Goal: Communication & Community: Answer question/provide support

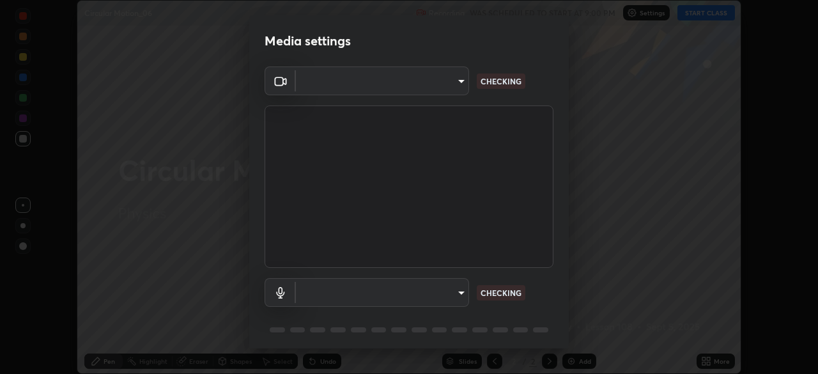
scroll to position [45, 0]
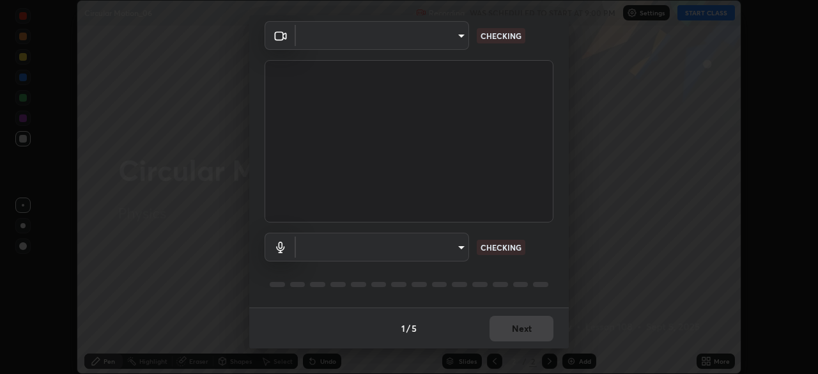
type input "d64d47ec9df49bf16df3be139c80778ada659e70263b5e9972ae33db9fa5459d"
click at [329, 245] on body "Erase all Circular Motion_06 Recording WAS SCHEDULED TO START AT 9:00 PM Settin…" at bounding box center [409, 187] width 818 height 374
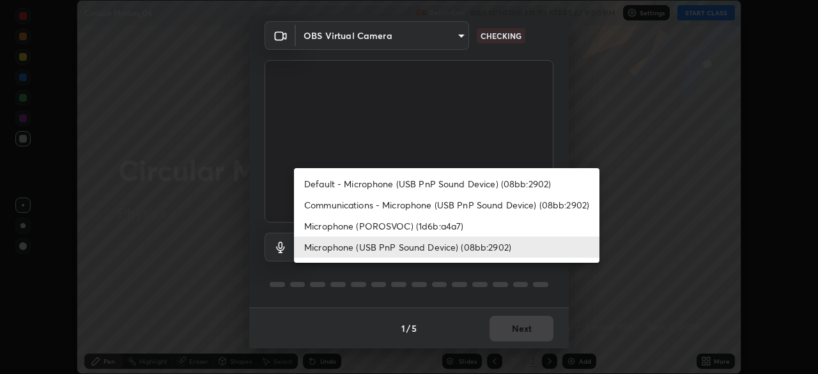
click at [344, 188] on li "Default - Microphone (USB PnP Sound Device) (08bb:2902)" at bounding box center [447, 183] width 306 height 21
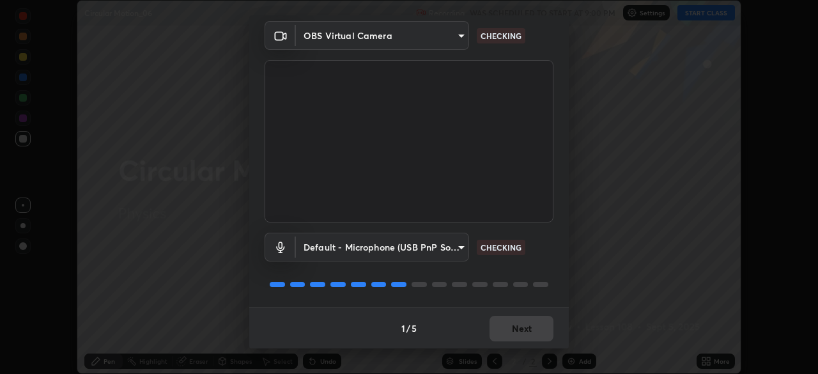
click at [339, 247] on body "Erase all Circular Motion_06 Recording WAS SCHEDULED TO START AT 9:00 PM Settin…" at bounding box center [409, 187] width 818 height 374
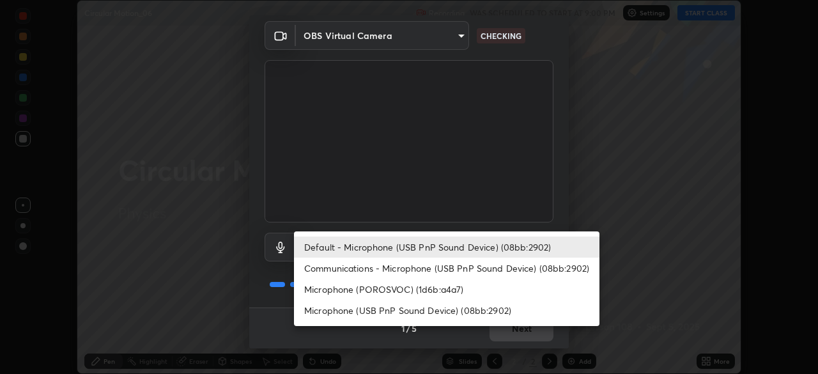
click at [350, 304] on li "Microphone (USB PnP Sound Device) (08bb:2902)" at bounding box center [447, 310] width 306 height 21
type input "51a22c1431b769a8bb8d408626adf62a2672edeebd2159a8188921bb0d946e59"
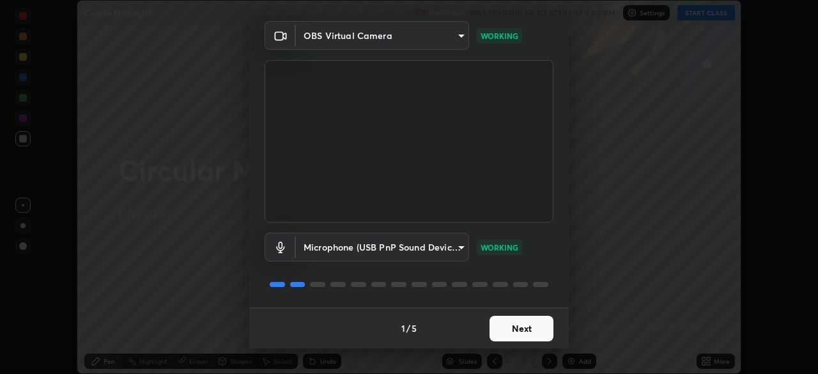
click at [499, 334] on button "Next" at bounding box center [522, 329] width 64 height 26
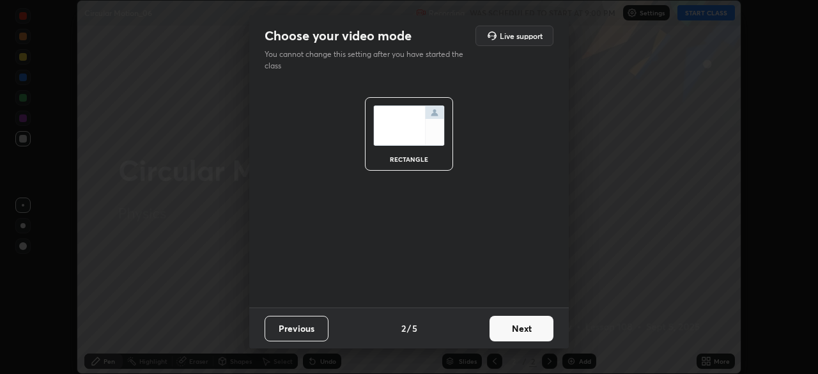
scroll to position [0, 0]
click at [501, 326] on button "Next" at bounding box center [522, 329] width 64 height 26
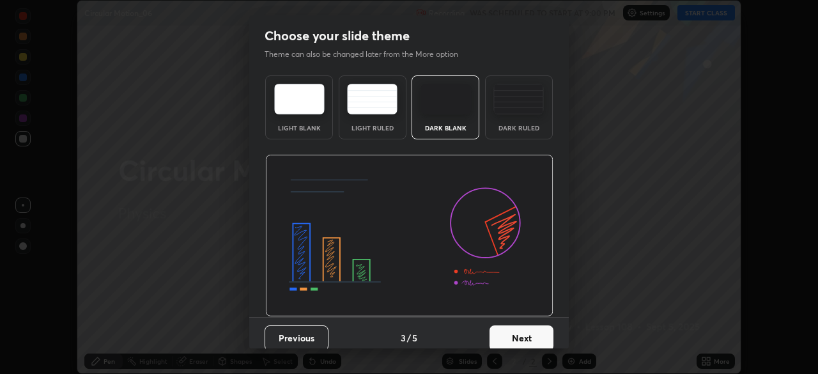
click at [506, 329] on button "Next" at bounding box center [522, 338] width 64 height 26
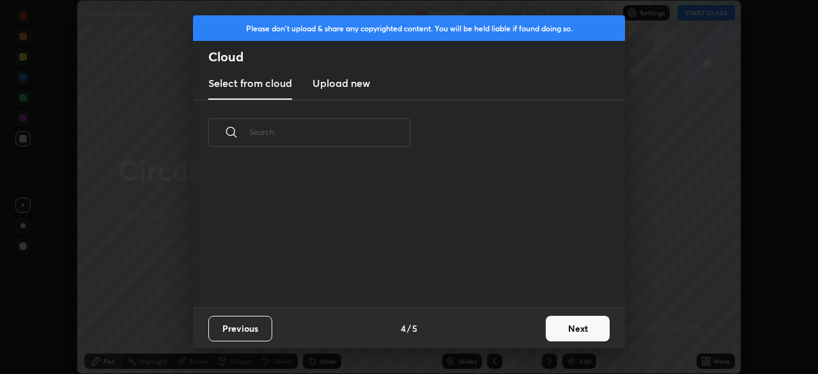
click at [513, 331] on div "Previous 4 / 5 Next" at bounding box center [409, 327] width 432 height 41
click at [553, 318] on button "Next" at bounding box center [578, 329] width 64 height 26
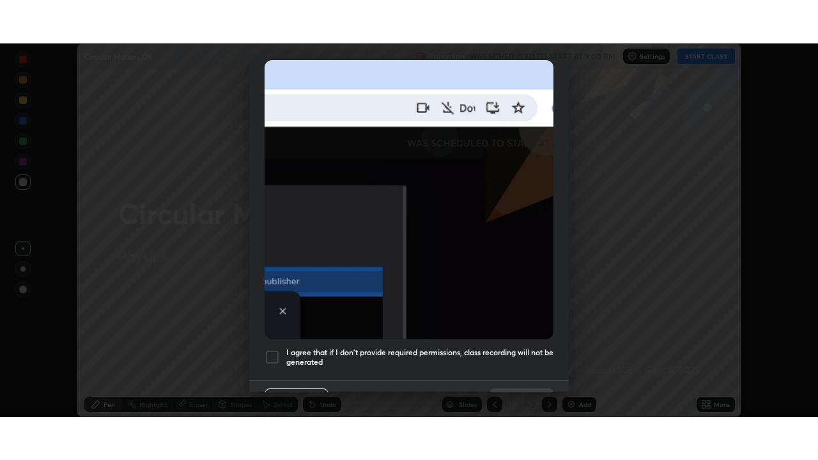
scroll to position [306, 0]
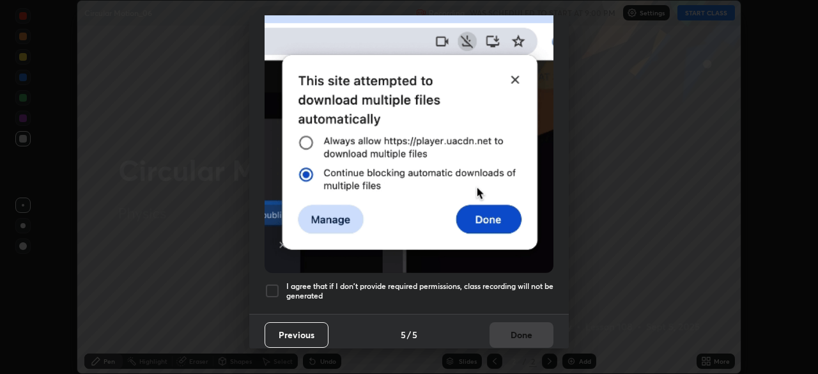
click at [266, 283] on div at bounding box center [272, 290] width 15 height 15
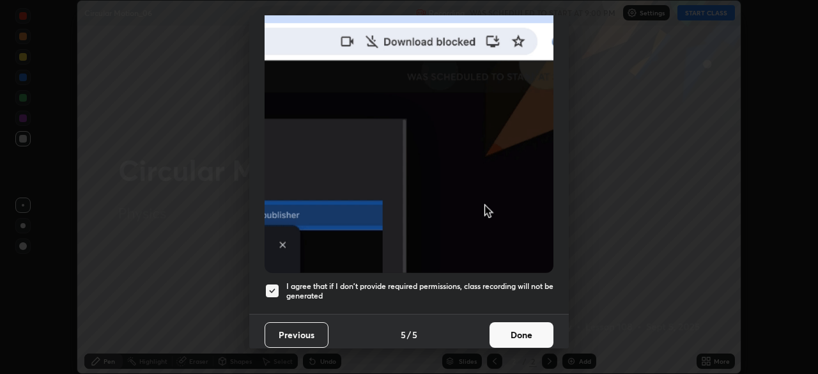
click at [493, 325] on button "Done" at bounding box center [522, 335] width 64 height 26
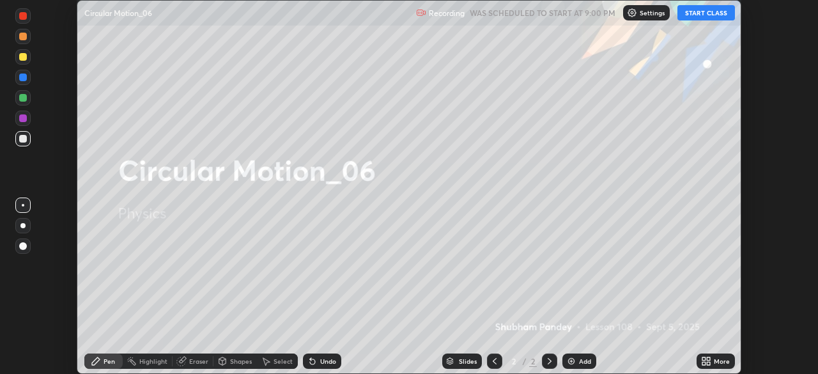
click at [704, 16] on button "START CLASS" at bounding box center [707, 12] width 58 height 15
click at [710, 358] on icon at bounding box center [708, 358] width 3 height 3
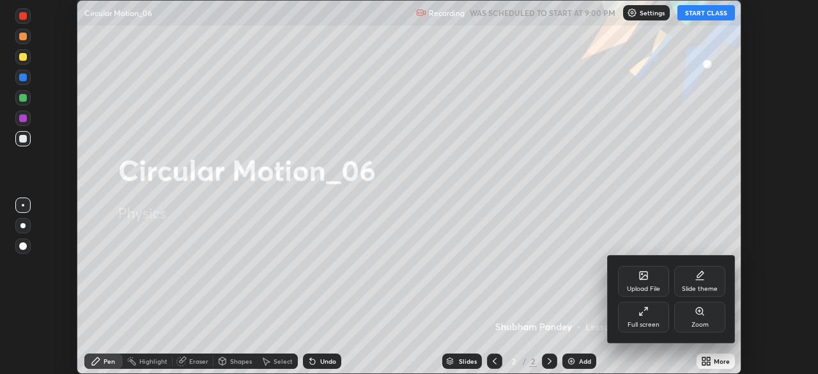
click at [638, 317] on div "Full screen" at bounding box center [643, 317] width 51 height 31
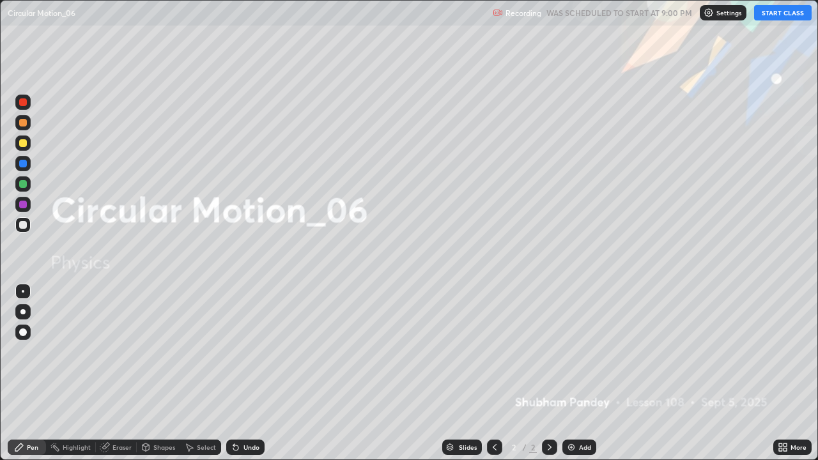
scroll to position [460, 818]
click at [576, 373] on div "Add" at bounding box center [580, 447] width 34 height 15
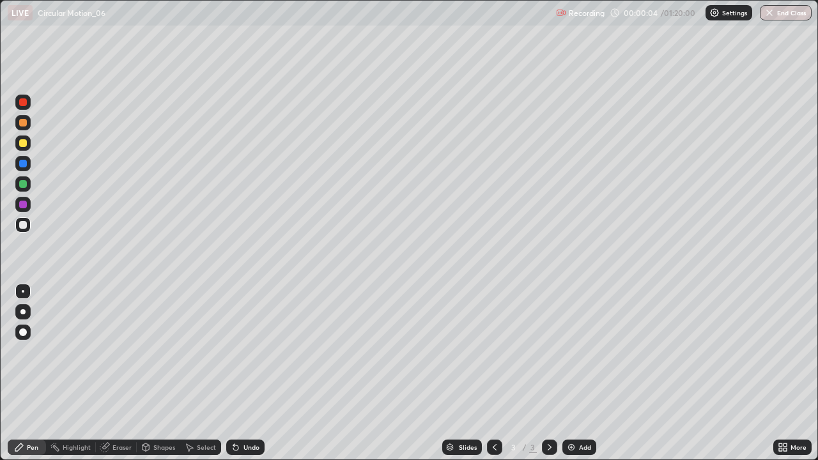
click at [24, 141] on div at bounding box center [23, 143] width 8 height 8
click at [29, 314] on div at bounding box center [22, 311] width 15 height 15
click at [17, 143] on div at bounding box center [22, 143] width 15 height 15
click at [153, 373] on div "Shapes" at bounding box center [164, 447] width 22 height 6
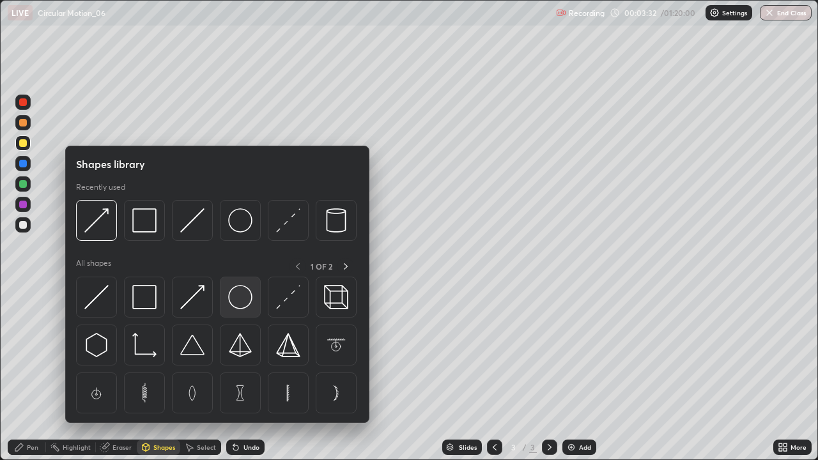
click at [244, 294] on img at bounding box center [240, 297] width 24 height 24
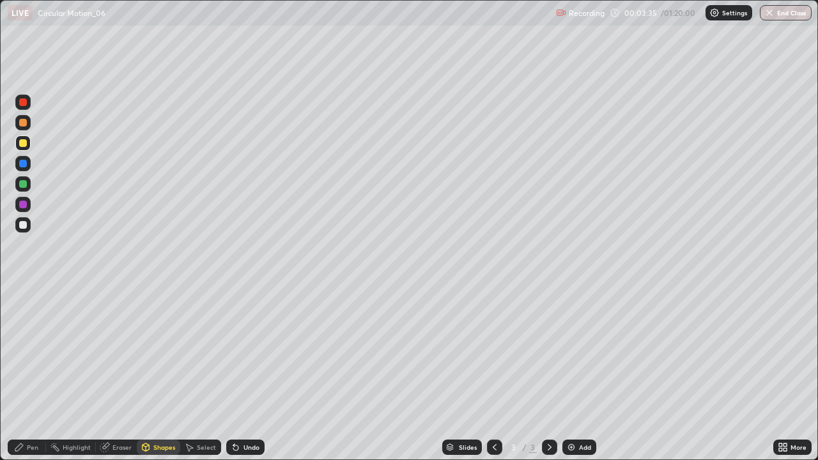
click at [35, 373] on div "Pen" at bounding box center [33, 447] width 12 height 6
click at [24, 184] on div at bounding box center [23, 184] width 8 height 8
click at [21, 223] on div at bounding box center [23, 225] width 8 height 8
click at [23, 226] on div at bounding box center [23, 225] width 8 height 8
click at [190, 373] on icon at bounding box center [189, 447] width 10 height 10
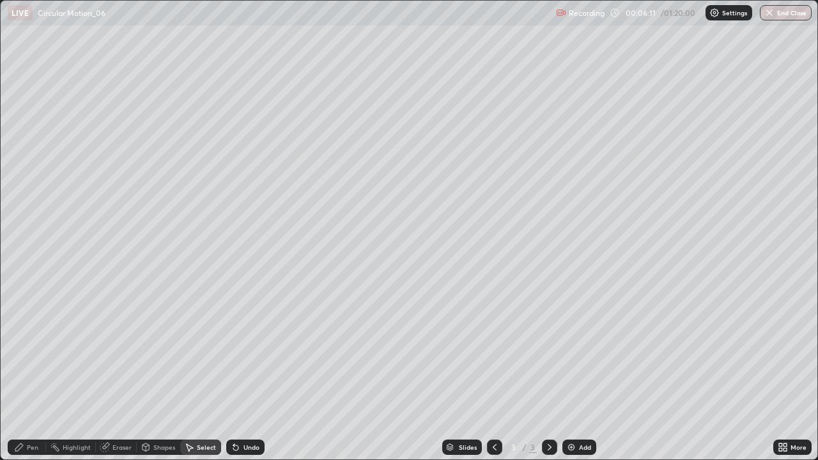
click at [187, 373] on div "Select" at bounding box center [200, 447] width 41 height 15
click at [123, 373] on div "Eraser" at bounding box center [122, 447] width 19 height 6
click at [35, 373] on div "Pen" at bounding box center [27, 447] width 38 height 15
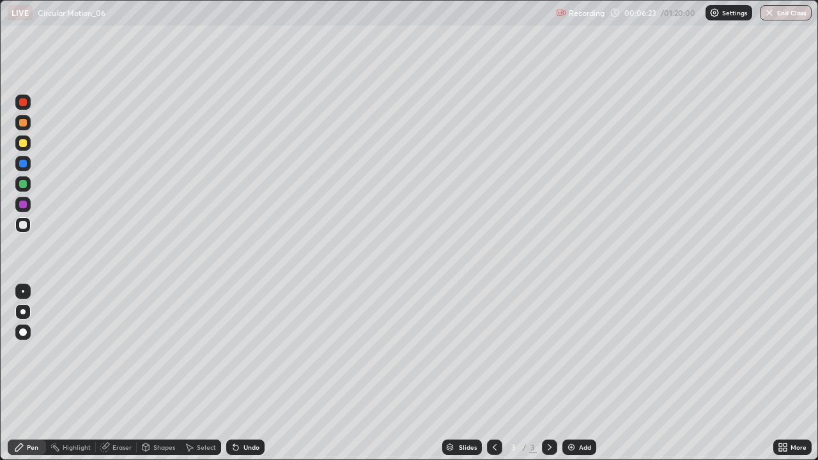
click at [201, 373] on div "Select" at bounding box center [206, 447] width 19 height 6
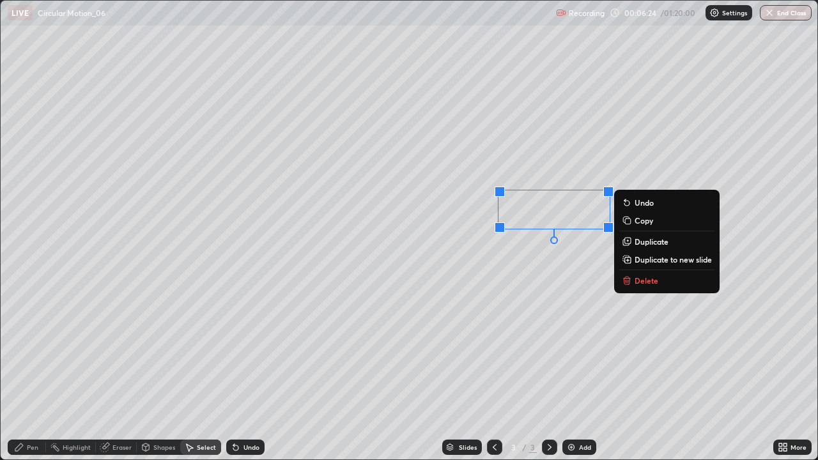
click at [644, 283] on p "Delete" at bounding box center [647, 281] width 24 height 10
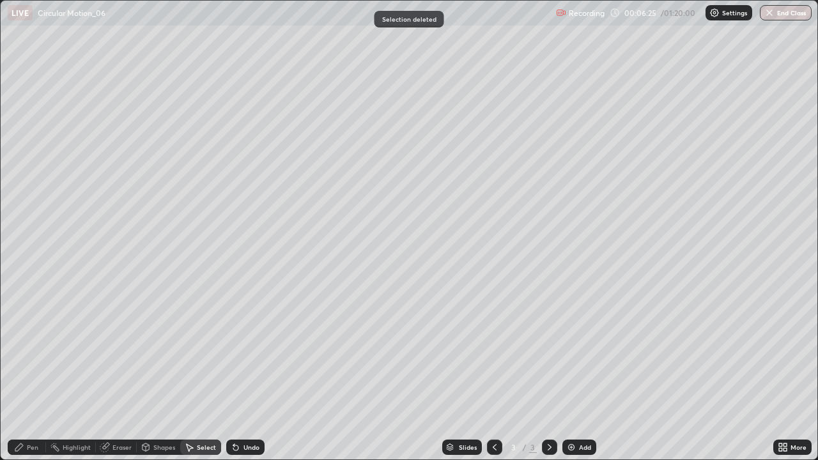
click at [27, 373] on div "Pen" at bounding box center [33, 447] width 12 height 6
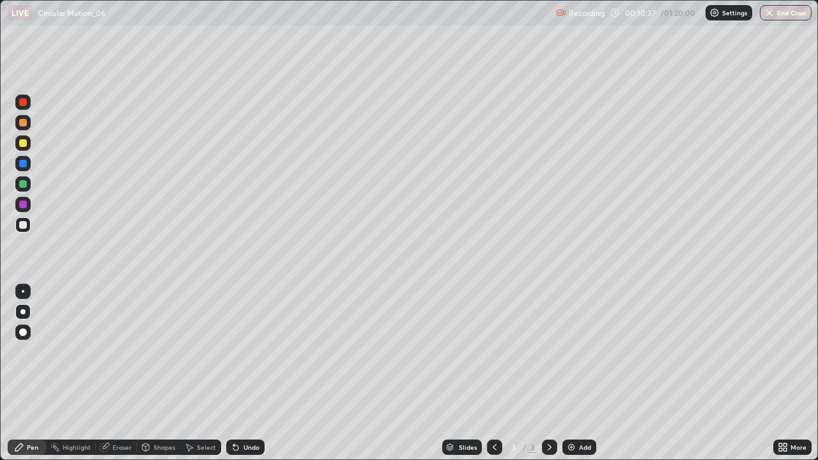
click at [548, 373] on icon at bounding box center [550, 447] width 10 height 10
click at [569, 373] on img at bounding box center [571, 447] width 10 height 10
click at [155, 373] on div "Shapes" at bounding box center [164, 447] width 22 height 6
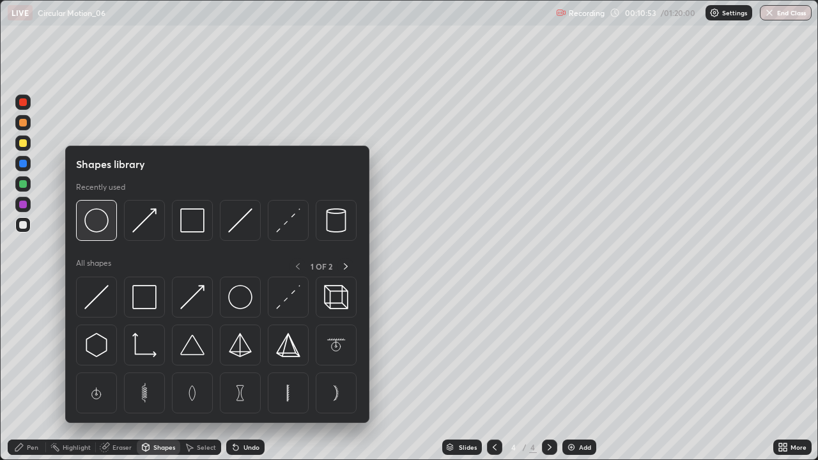
click at [92, 221] on img at bounding box center [96, 220] width 24 height 24
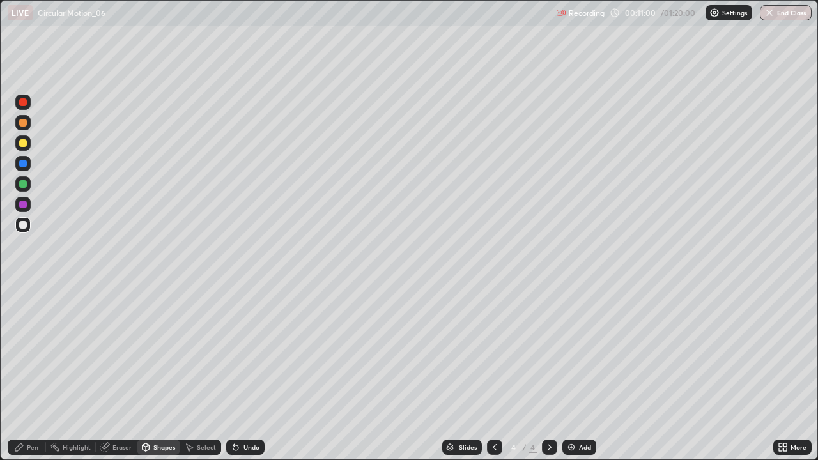
click at [21, 145] on div at bounding box center [23, 143] width 8 height 8
click at [29, 373] on div "Pen" at bounding box center [27, 447] width 38 height 15
click at [251, 373] on div "Undo" at bounding box center [252, 447] width 16 height 6
click at [253, 373] on div "Undo" at bounding box center [245, 447] width 38 height 15
click at [542, 373] on div at bounding box center [549, 447] width 15 height 15
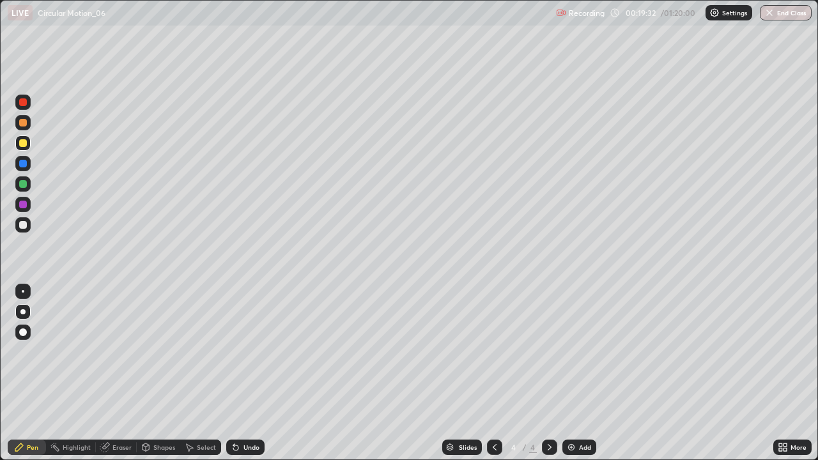
click at [573, 373] on img at bounding box center [571, 447] width 10 height 10
click at [24, 143] on div at bounding box center [23, 143] width 8 height 8
click at [26, 224] on div at bounding box center [23, 225] width 8 height 8
click at [571, 373] on img at bounding box center [571, 447] width 10 height 10
click at [23, 144] on div at bounding box center [23, 143] width 8 height 8
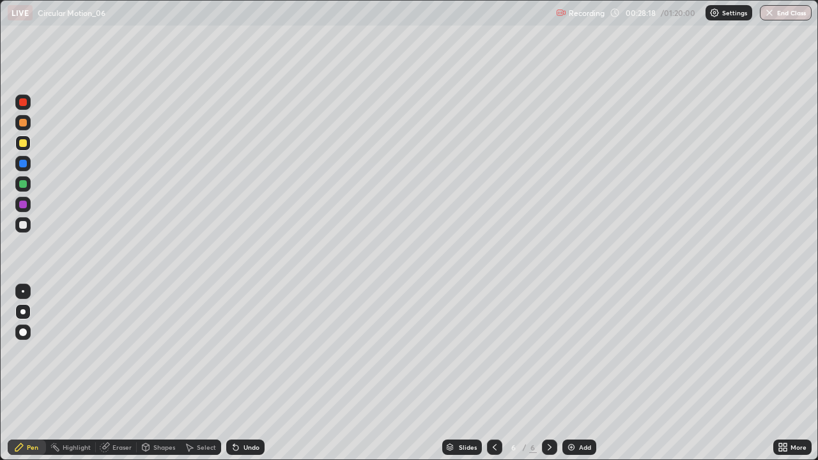
click at [22, 228] on div at bounding box center [23, 225] width 8 height 8
click at [248, 373] on div "Undo" at bounding box center [245, 447] width 38 height 15
click at [244, 373] on div "Undo" at bounding box center [252, 447] width 16 height 6
click at [245, 373] on div "Undo" at bounding box center [252, 447] width 16 height 6
click at [250, 373] on div "Undo" at bounding box center [252, 447] width 16 height 6
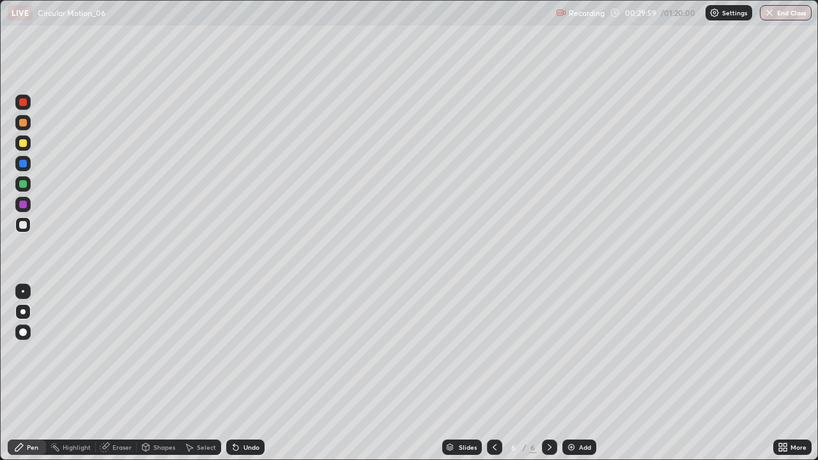
click at [256, 373] on div "Undo" at bounding box center [245, 447] width 38 height 15
click at [246, 373] on div "Undo" at bounding box center [245, 447] width 38 height 15
click at [245, 373] on div "Undo" at bounding box center [245, 447] width 38 height 15
click at [241, 373] on div "Undo" at bounding box center [245, 447] width 38 height 15
click at [238, 373] on icon at bounding box center [236, 447] width 10 height 10
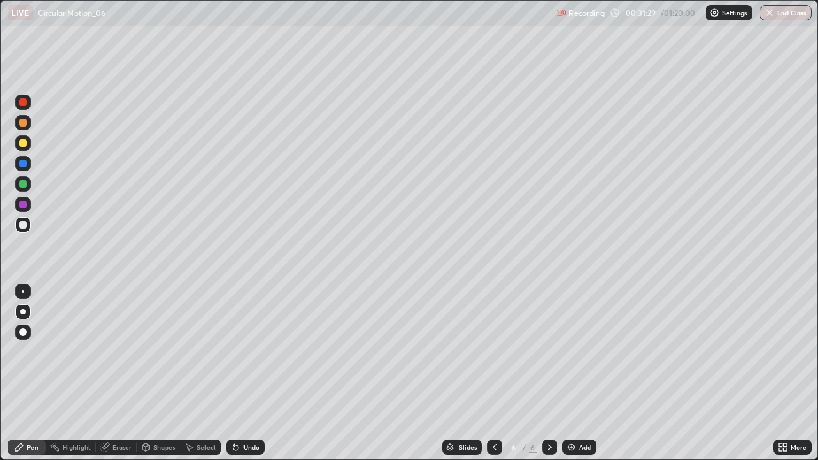
click at [24, 145] on div at bounding box center [23, 143] width 8 height 8
click at [575, 373] on img at bounding box center [571, 447] width 10 height 10
click at [27, 148] on div at bounding box center [22, 143] width 15 height 15
click at [153, 373] on div "Shapes" at bounding box center [164, 447] width 22 height 6
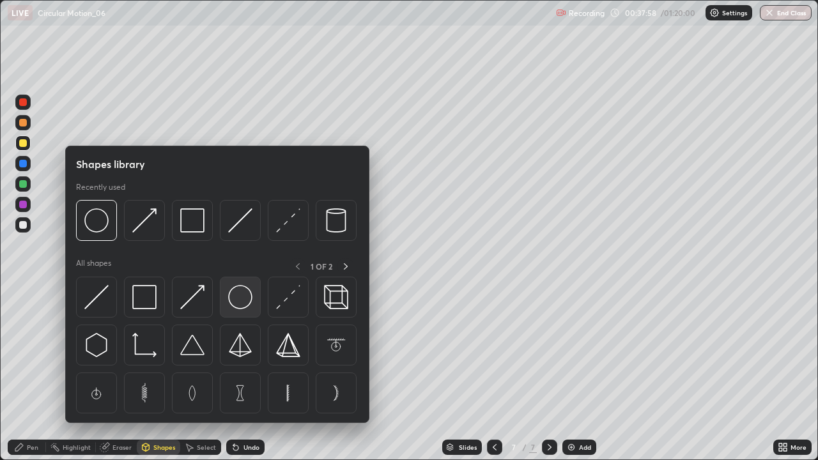
click at [236, 299] on img at bounding box center [240, 297] width 24 height 24
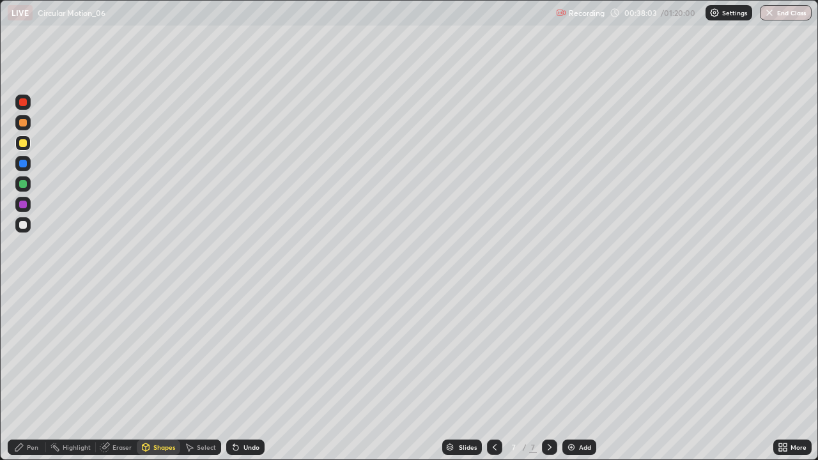
click at [27, 373] on div "Pen" at bounding box center [33, 447] width 12 height 6
click at [22, 224] on div at bounding box center [23, 225] width 8 height 8
click at [233, 373] on icon at bounding box center [235, 448] width 5 height 5
click at [236, 373] on div "Undo" at bounding box center [245, 447] width 38 height 15
click at [567, 373] on img at bounding box center [571, 447] width 10 height 10
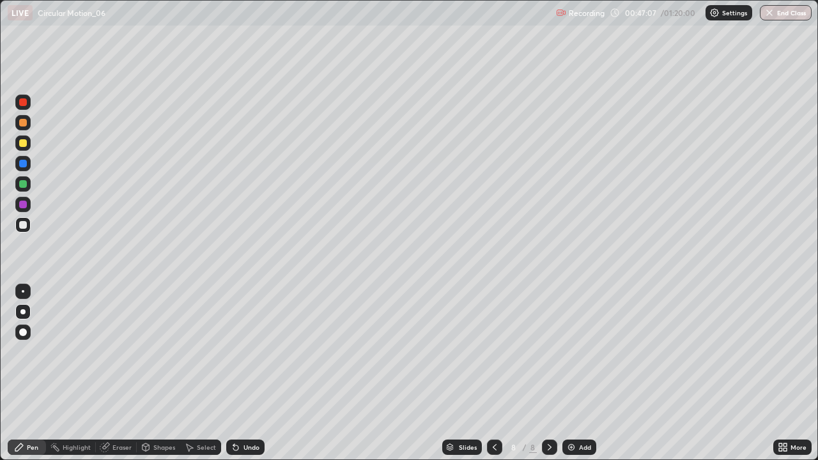
click at [25, 143] on div at bounding box center [23, 143] width 8 height 8
click at [154, 373] on div "Shapes" at bounding box center [164, 447] width 22 height 6
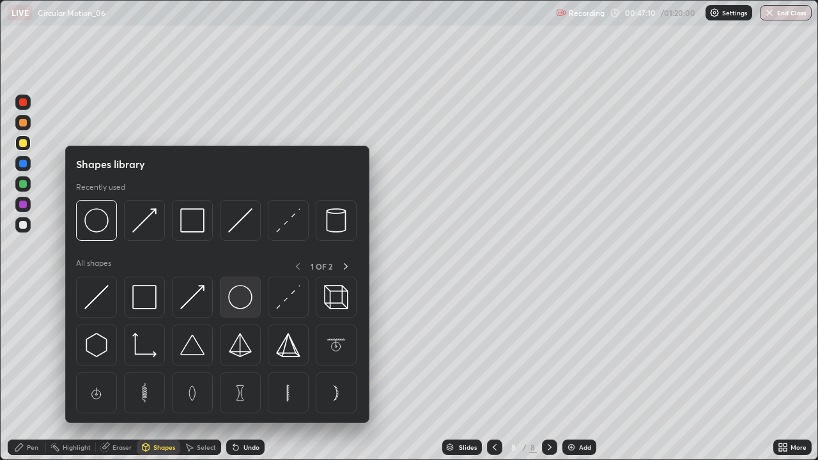
click at [236, 292] on img at bounding box center [240, 297] width 24 height 24
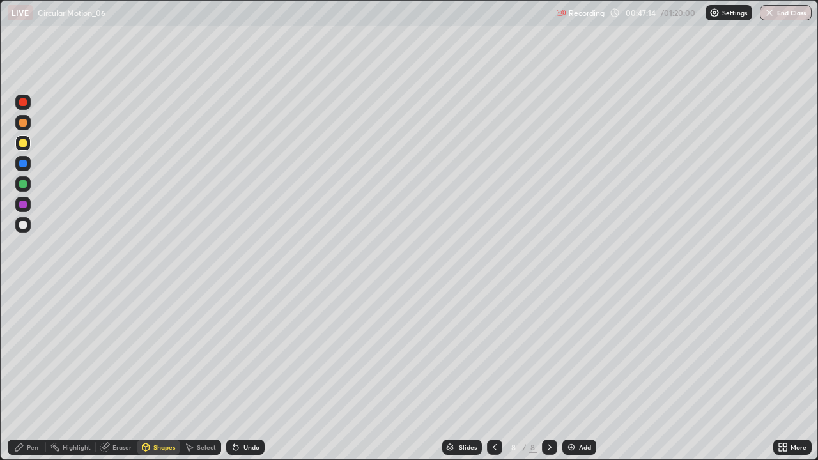
click at [157, 373] on div "Shapes" at bounding box center [164, 447] width 22 height 6
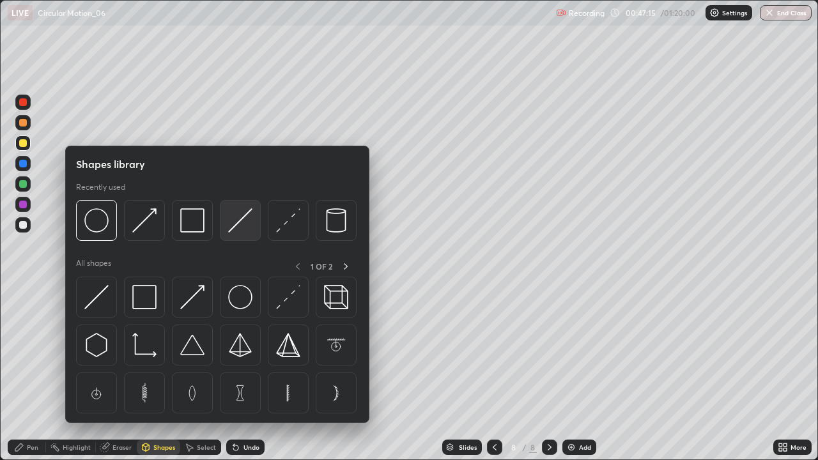
click at [230, 219] on img at bounding box center [240, 220] width 24 height 24
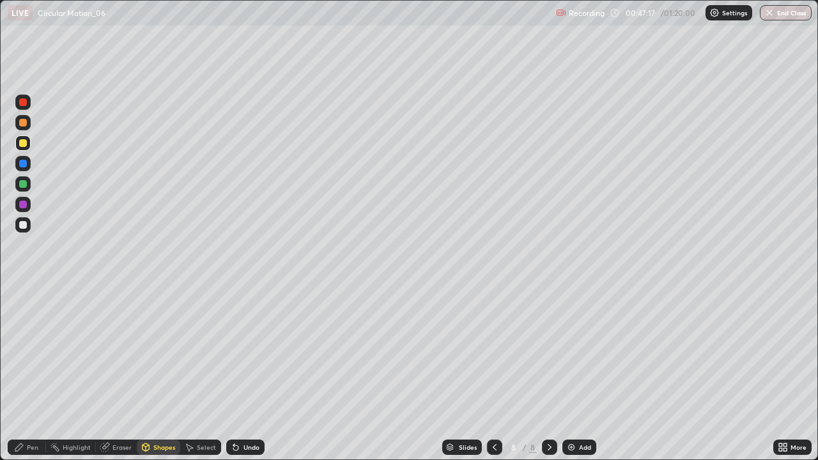
click at [23, 162] on div at bounding box center [23, 164] width 8 height 8
click at [29, 373] on div "Pen" at bounding box center [33, 447] width 12 height 6
click at [24, 223] on div at bounding box center [23, 225] width 8 height 8
click at [21, 224] on div at bounding box center [23, 225] width 8 height 8
click at [20, 227] on div at bounding box center [23, 225] width 8 height 8
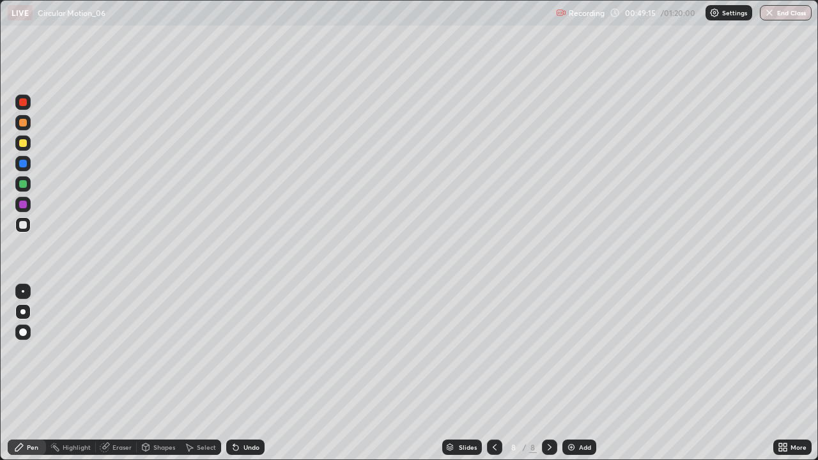
click at [26, 164] on div at bounding box center [23, 164] width 8 height 8
